Goal: Task Accomplishment & Management: Manage account settings

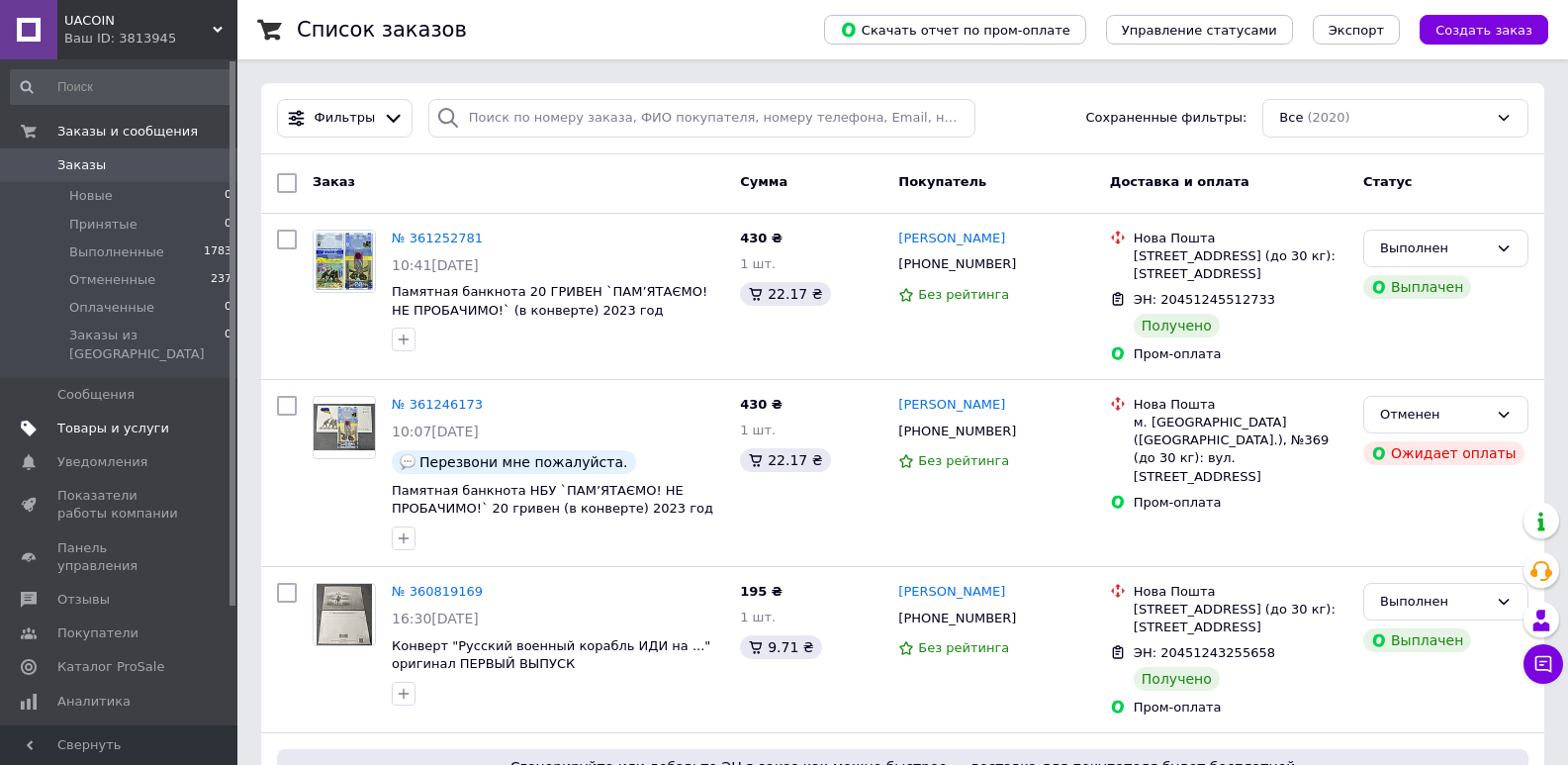
click at [179, 419] on span "Товары и услуги" at bounding box center [120, 428] width 126 height 18
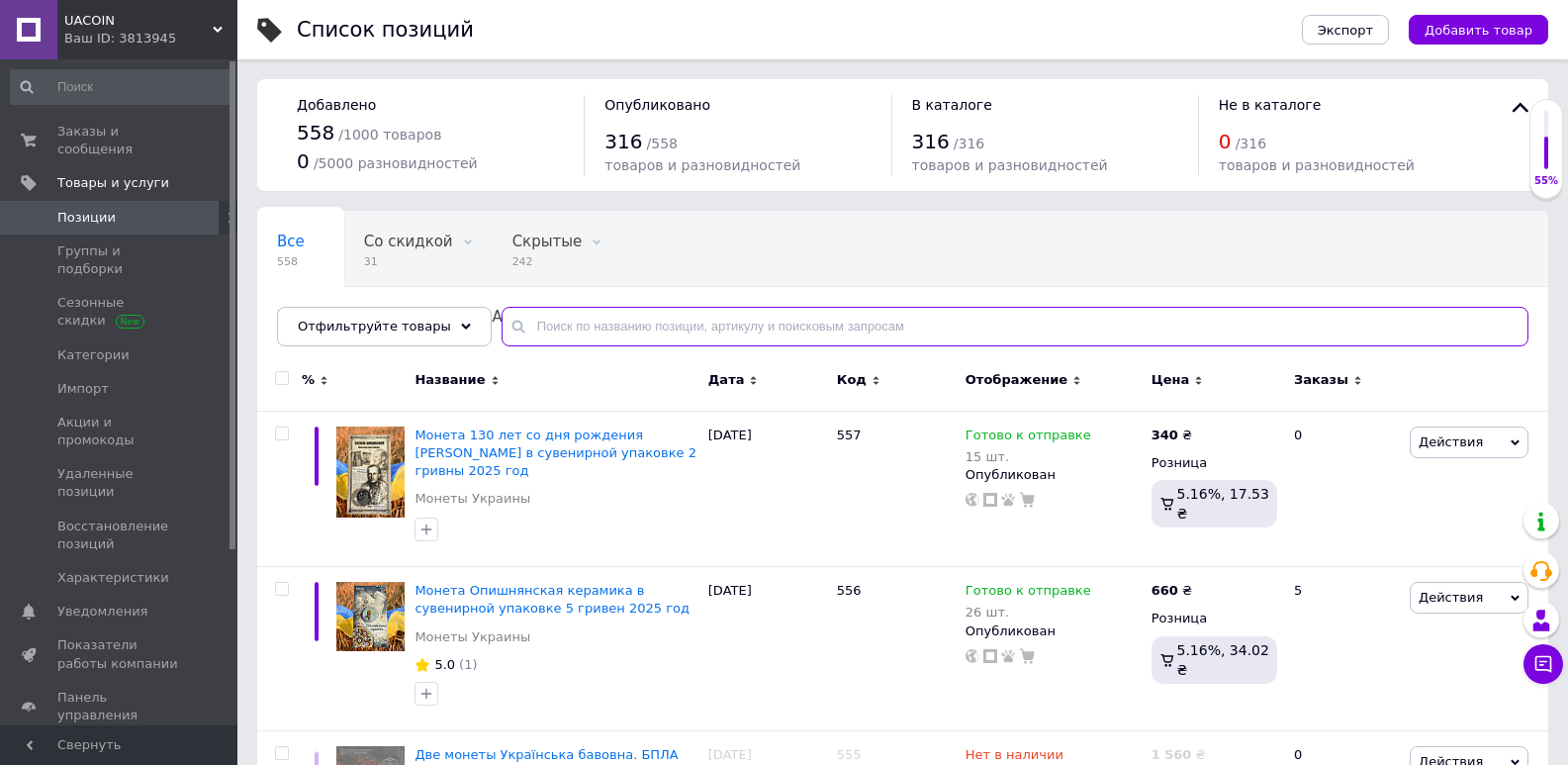
click at [627, 329] on input "text" at bounding box center [1015, 327] width 1027 height 40
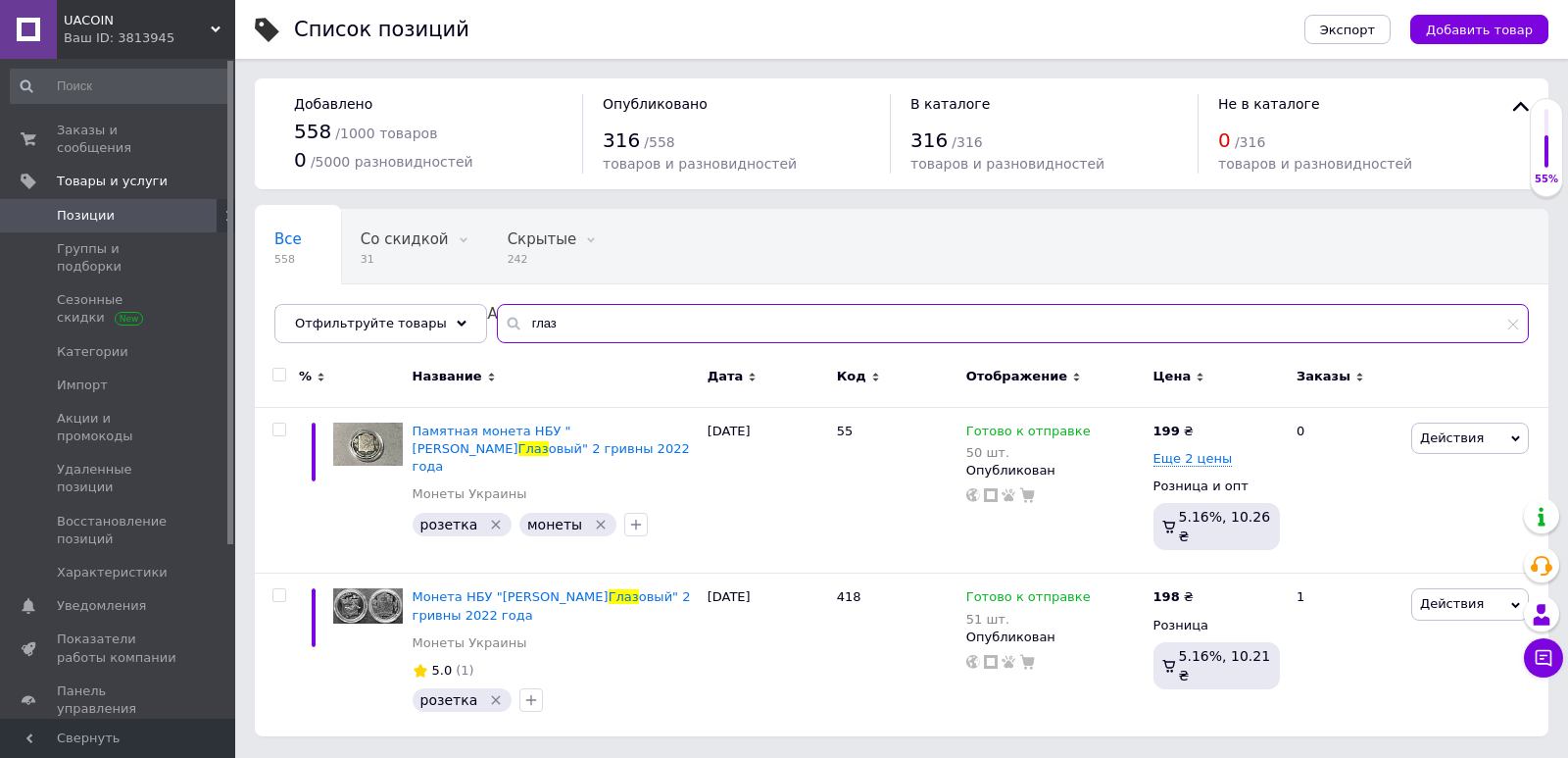
drag, startPoint x: 546, startPoint y: 335, endPoint x: 490, endPoint y: 340, distance: 56.2
click at [497, 340] on input "глаз" at bounding box center [1012, 324] width 1032 height 40
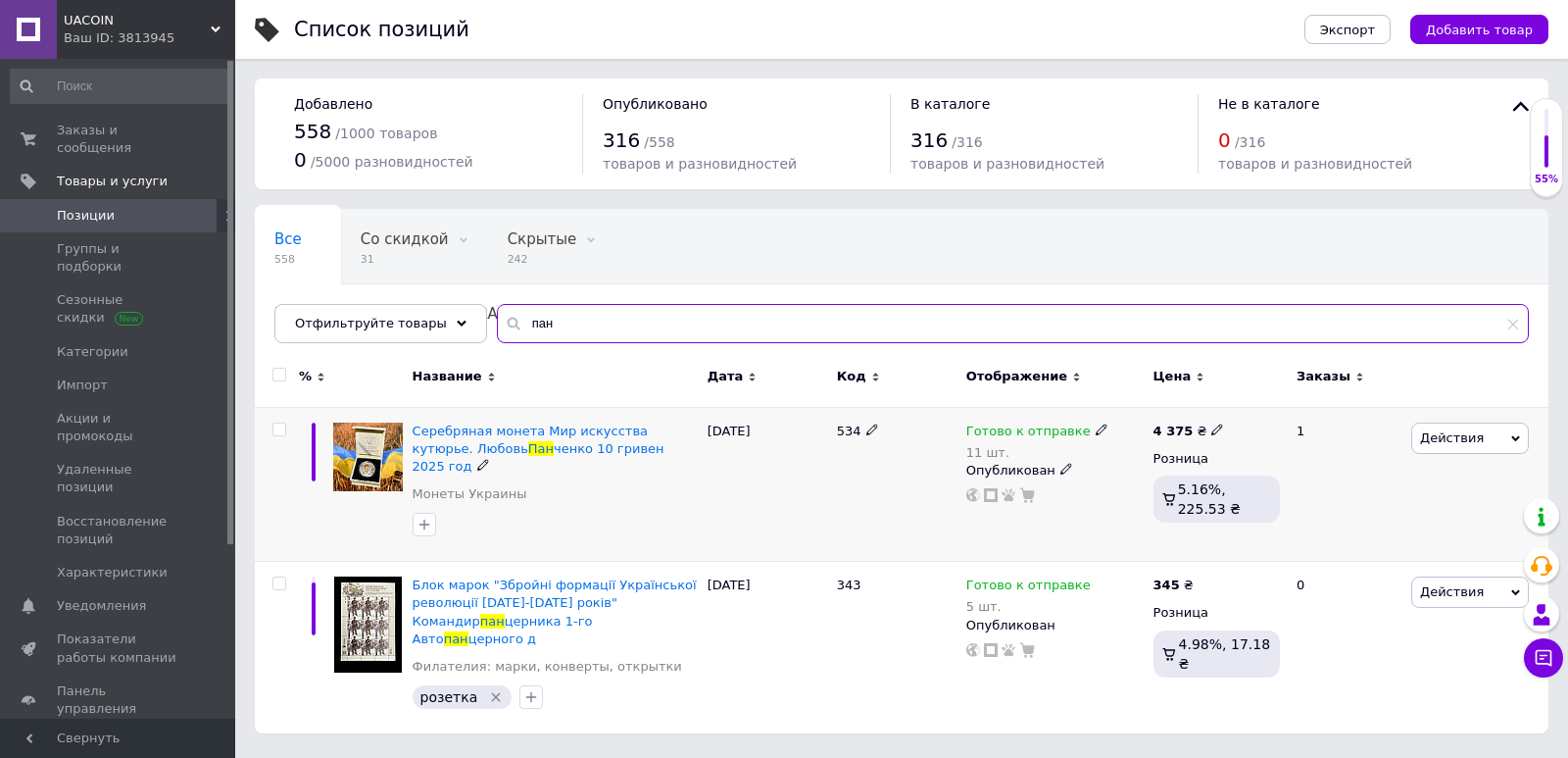
type input "пан"
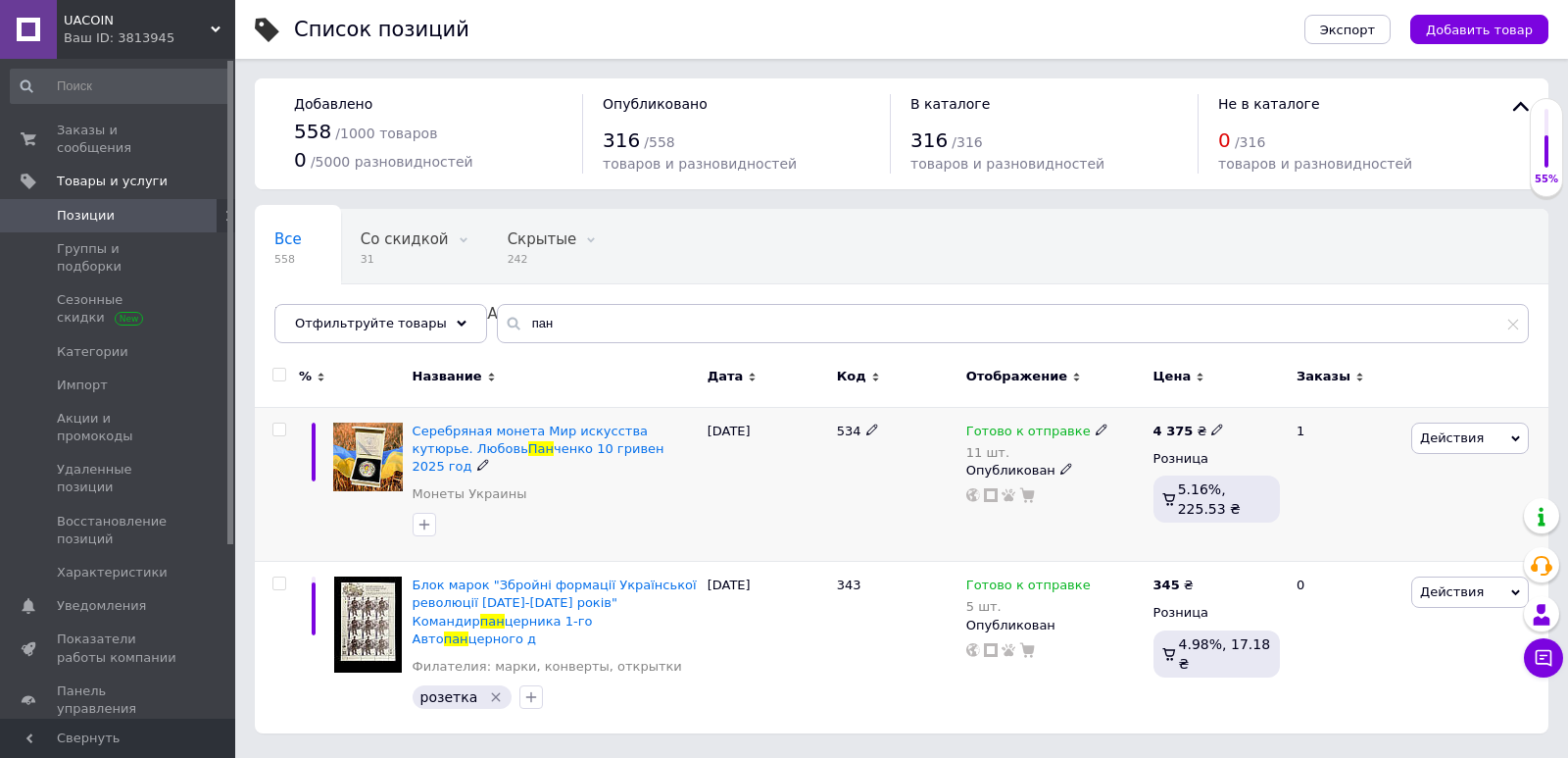
click at [984, 447] on div "11 шт." at bounding box center [1038, 452] width 142 height 15
click at [1305, 483] on div "Остатки 11 шт." at bounding box center [1232, 480] width 245 height 61
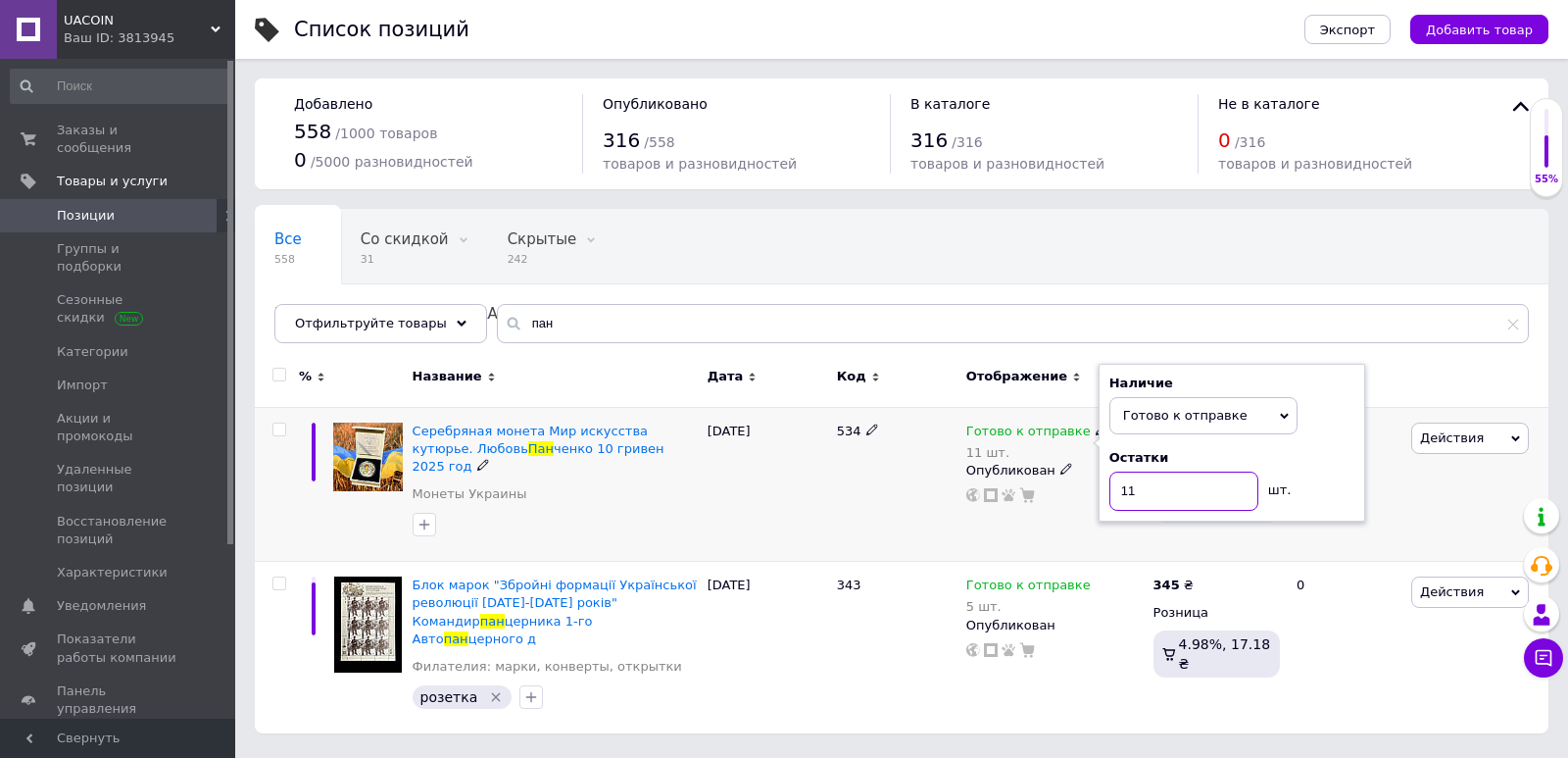
drag, startPoint x: 1168, startPoint y: 490, endPoint x: 1112, endPoint y: 495, distance: 56.2
click at [1112, 494] on input "11" at bounding box center [1183, 491] width 149 height 40
type input "2"
click at [1054, 518] on div "Готово к отправке 11 шт. Наличие Готово к отправке В наличии Нет в наличии Под …" at bounding box center [1055, 484] width 187 height 154
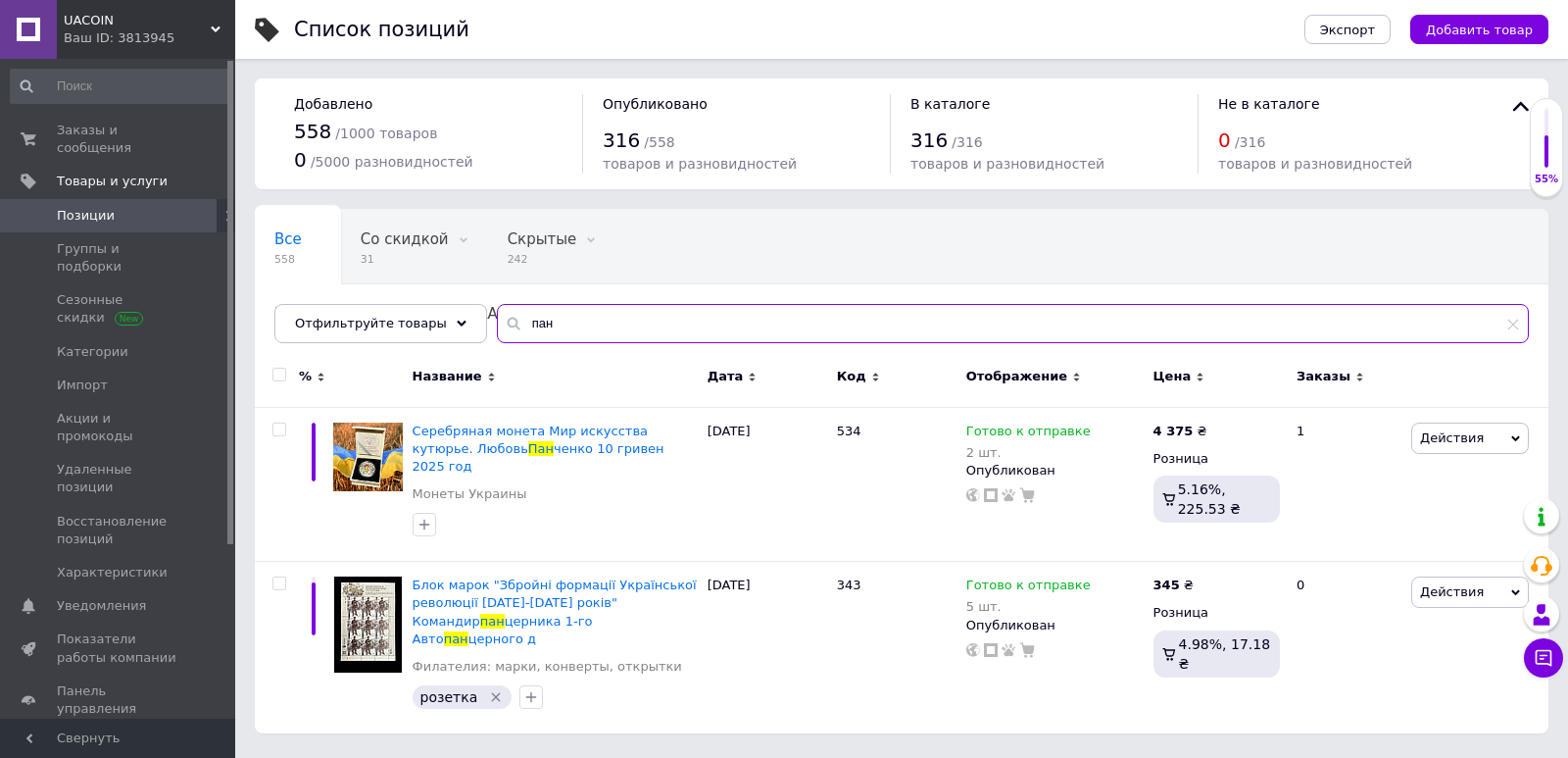
click at [463, 306] on div "Все 558 Со скидкой 31 Удалить Редактировать Скрытые 242 Удалить Редактировать Н…" at bounding box center [901, 276] width 1293 height 135
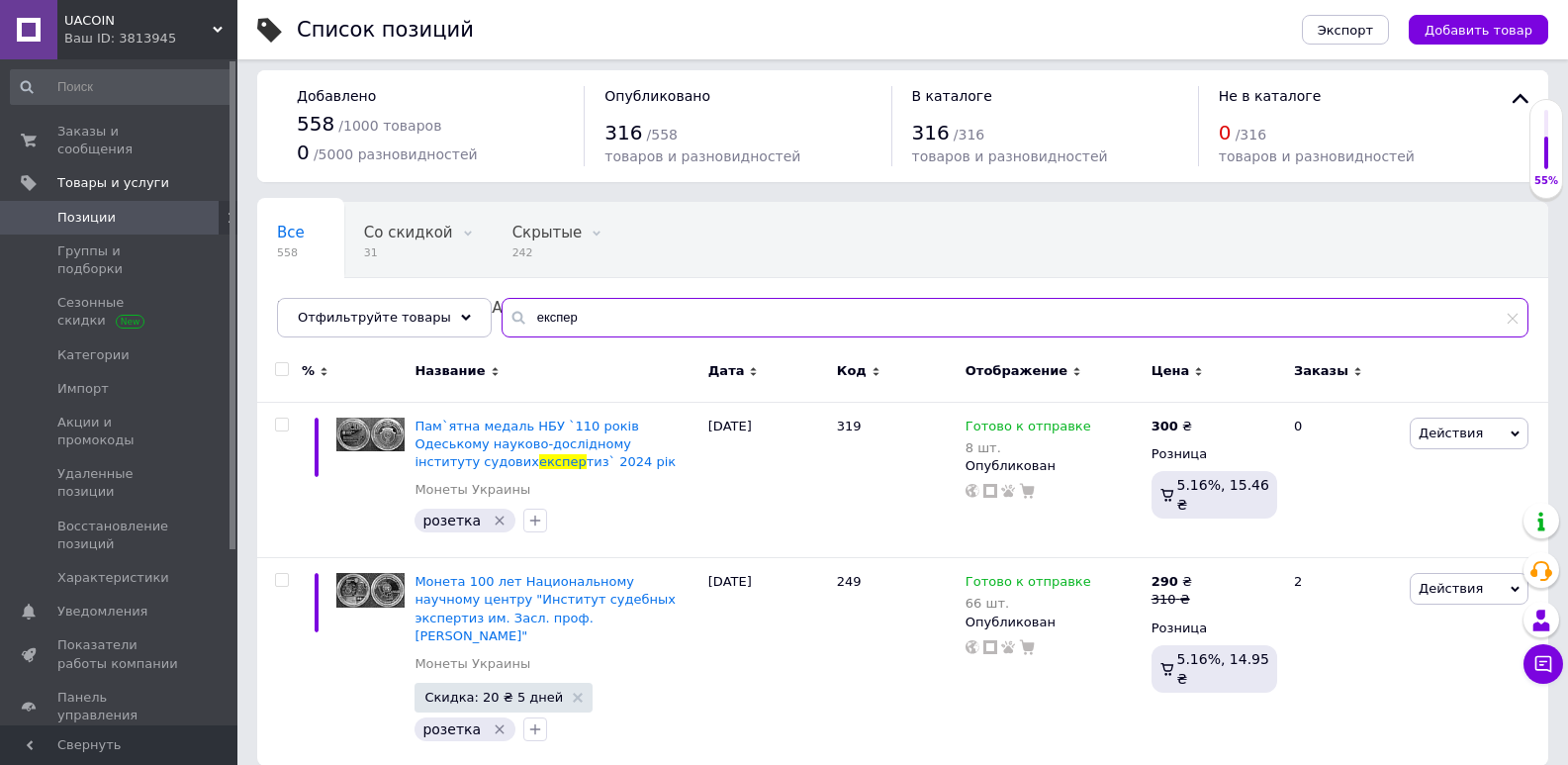
scroll to position [12, 0]
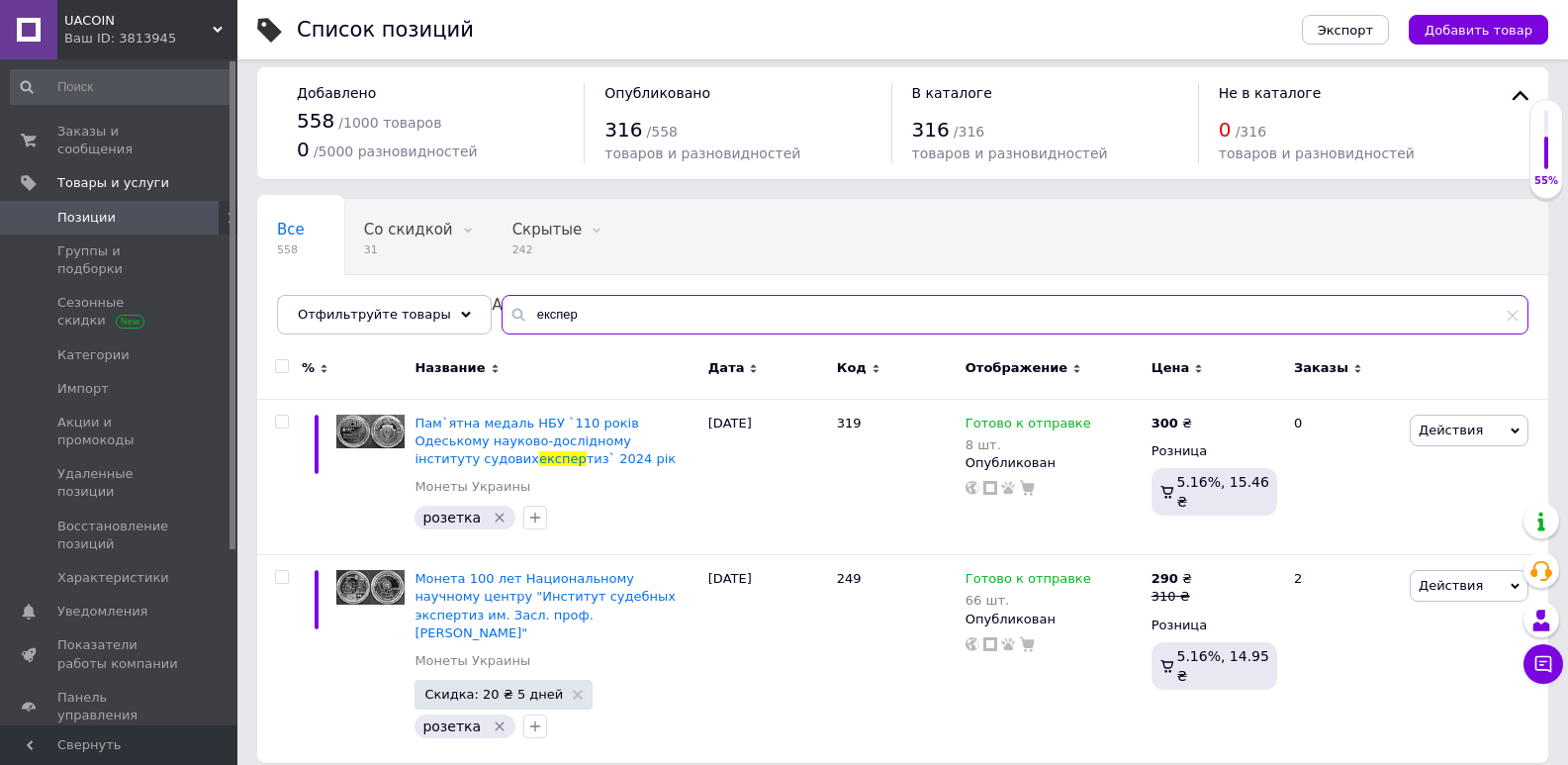
type input "експер"
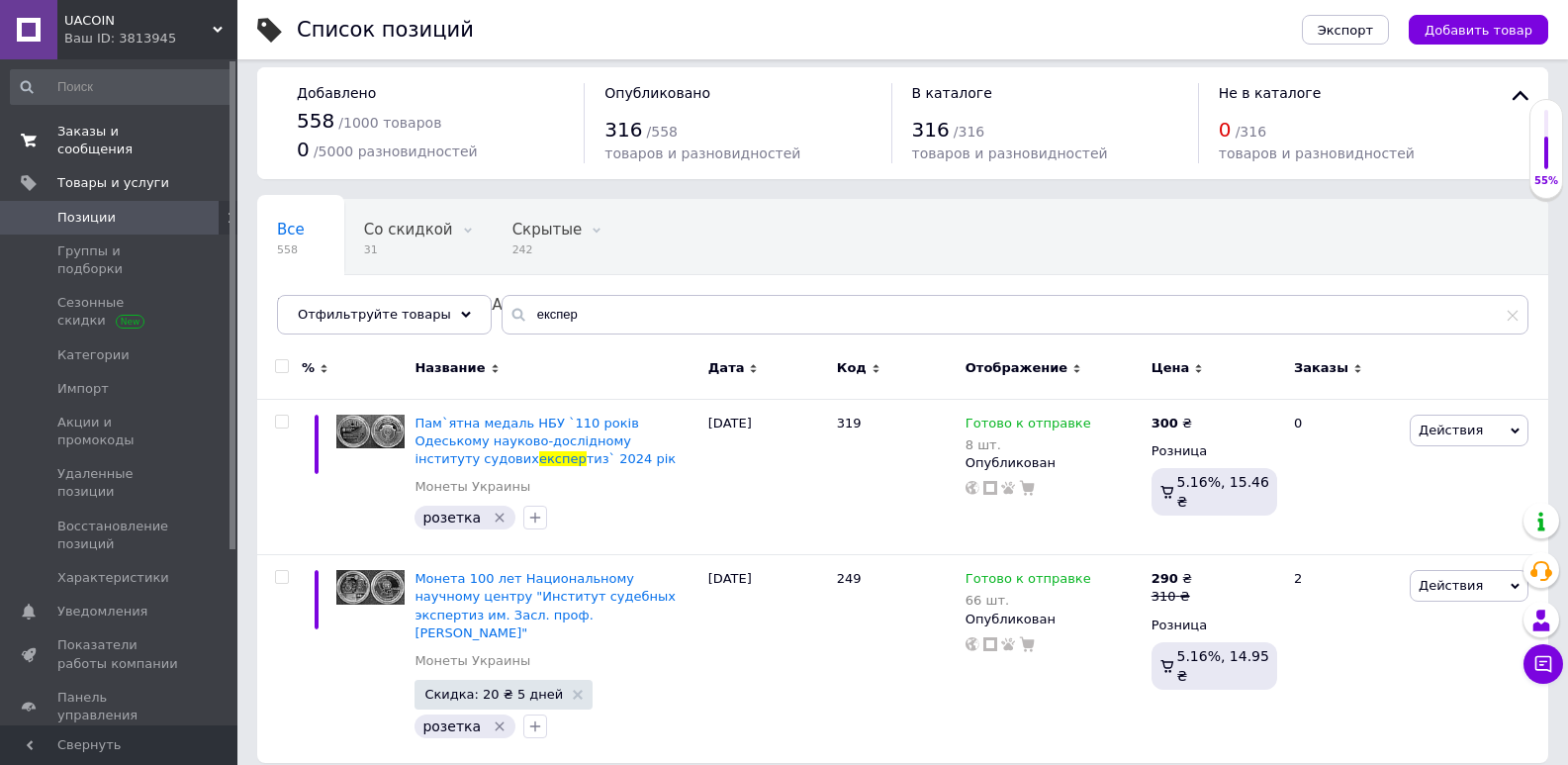
click at [169, 128] on span "Заказы и сообщения" at bounding box center [120, 141] width 126 height 36
